Goal: Answer question/provide support: Share knowledge or assist other users

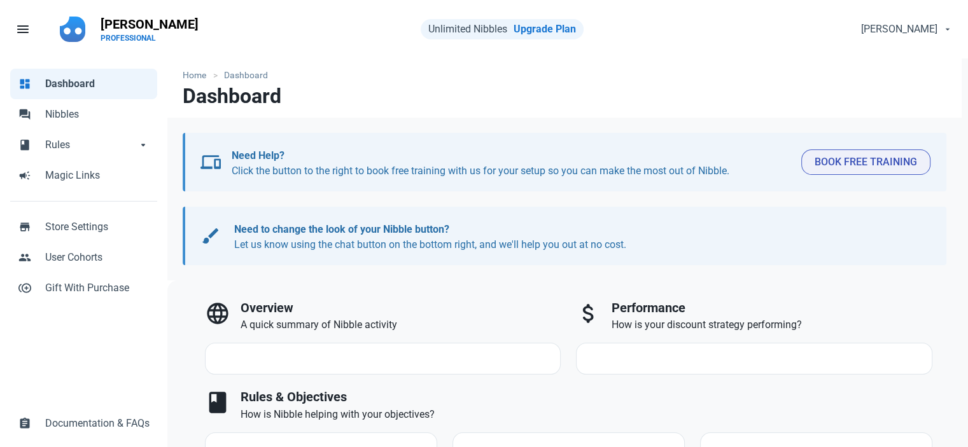
select select "7d"
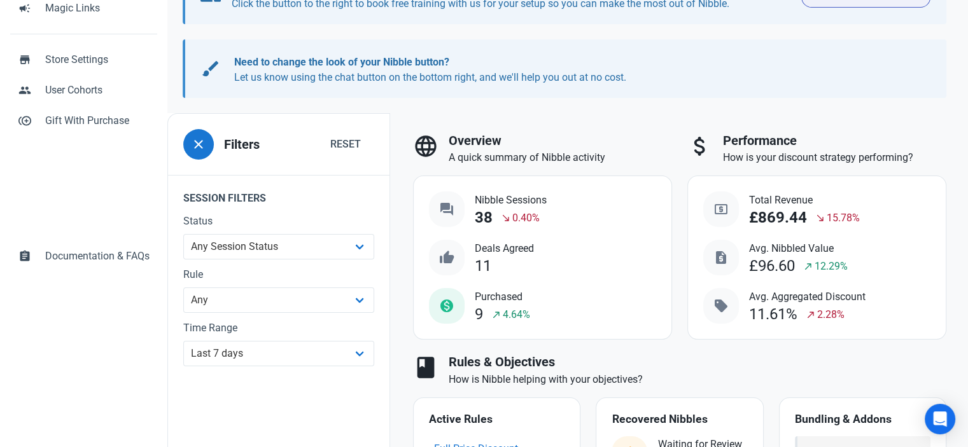
scroll to position [318, 0]
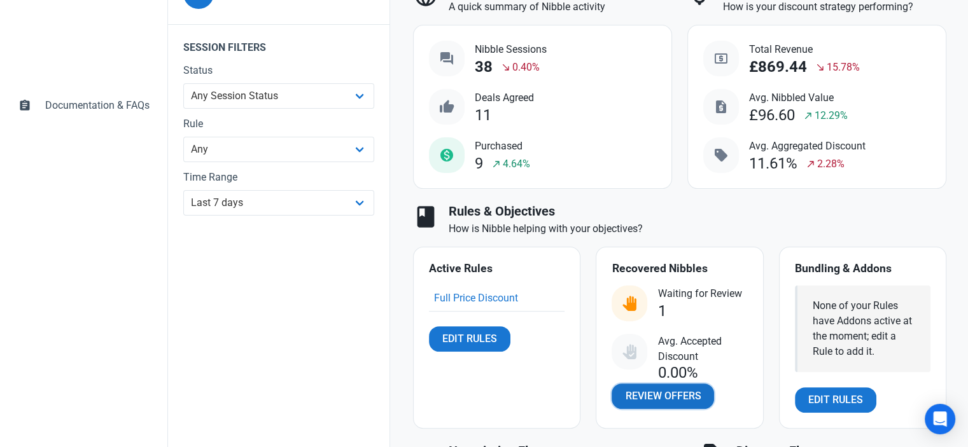
click at [649, 394] on span "Review Offers" at bounding box center [663, 396] width 76 height 15
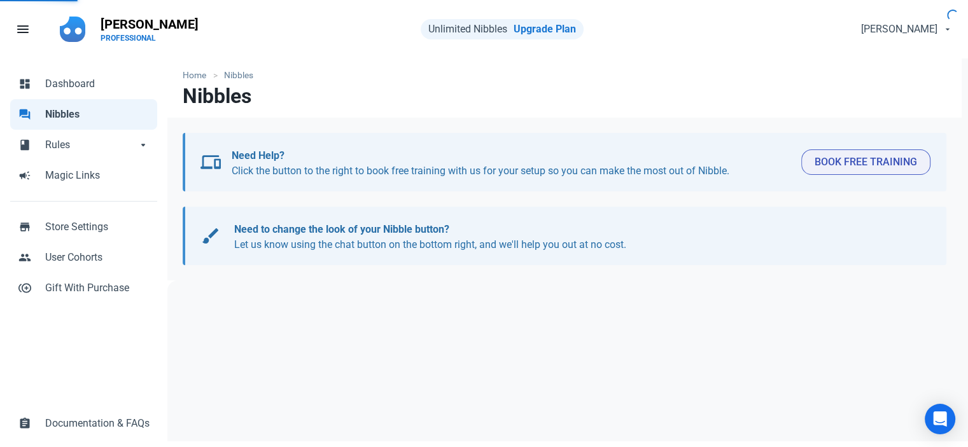
select select "user_offer_available"
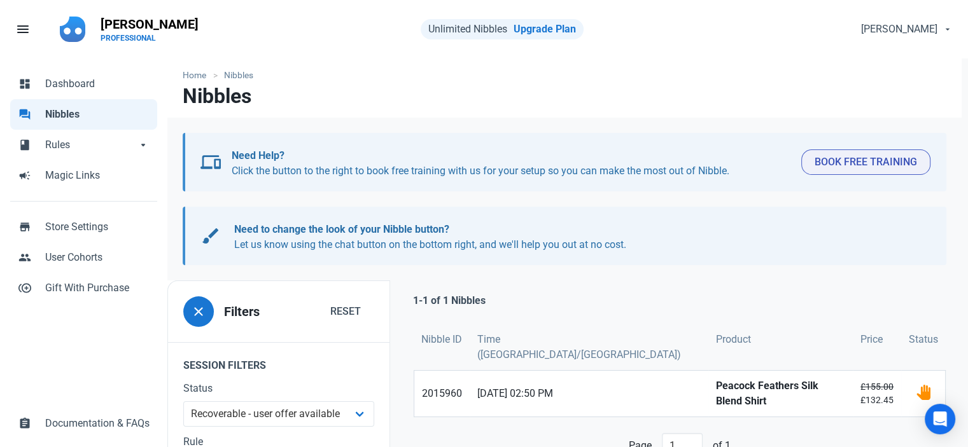
scroll to position [186, 0]
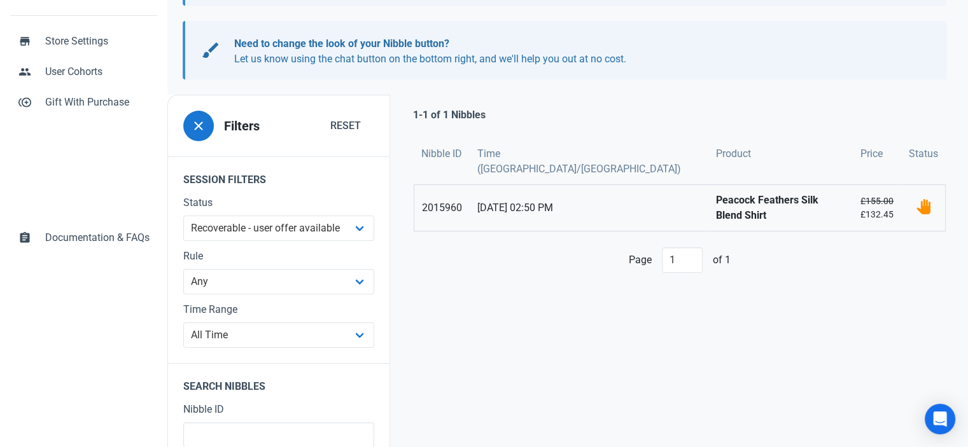
click at [716, 193] on strong "Peacock Feathers Silk Blend Shirt" at bounding box center [780, 208] width 129 height 31
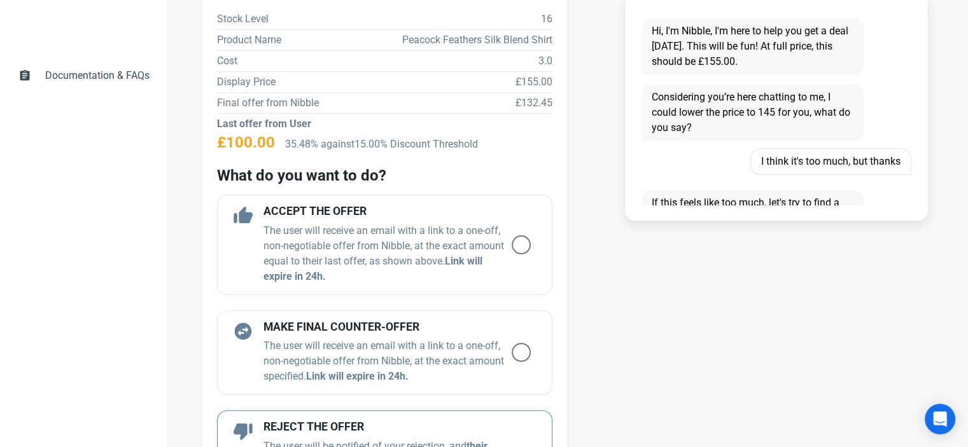
scroll to position [509, 0]
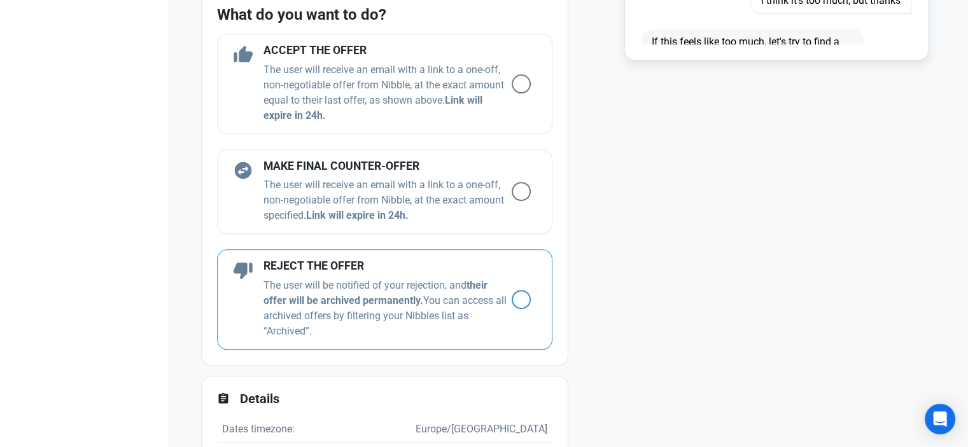
click at [512, 296] on span at bounding box center [521, 299] width 19 height 19
click at [512, 296] on input "radio" at bounding box center [516, 300] width 8 height 8
radio input "true"
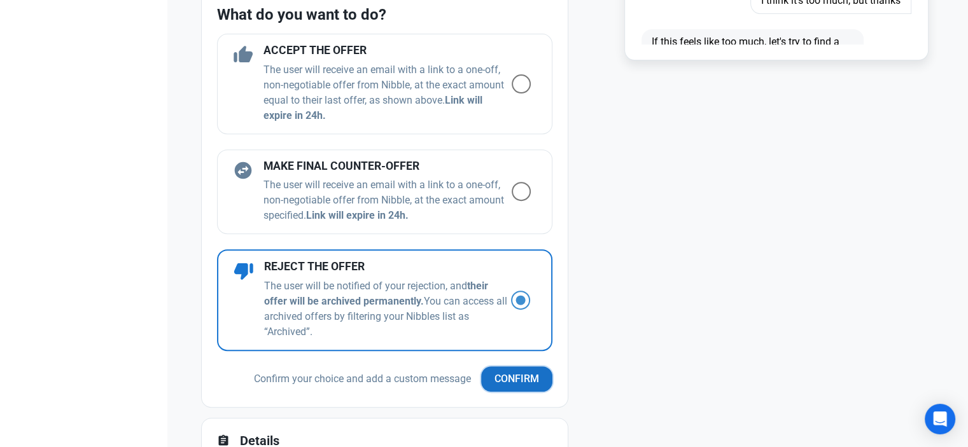
click at [503, 381] on span "Confirm" at bounding box center [517, 379] width 45 height 15
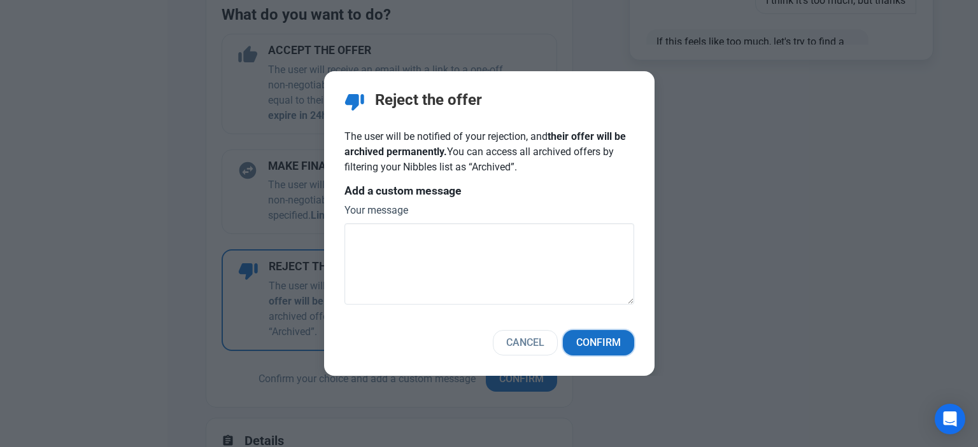
click at [599, 343] on span "Confirm" at bounding box center [598, 342] width 45 height 15
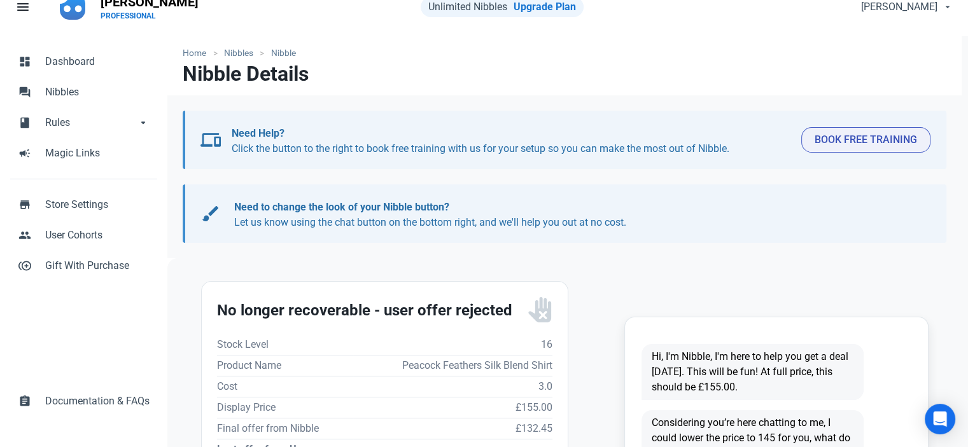
scroll to position [0, 0]
